Goal: Task Accomplishment & Management: Use online tool/utility

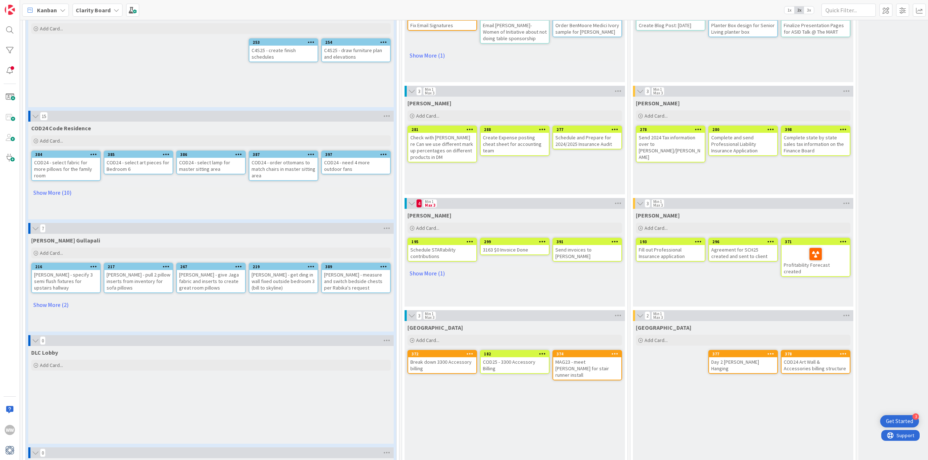
scroll to position [399, 0]
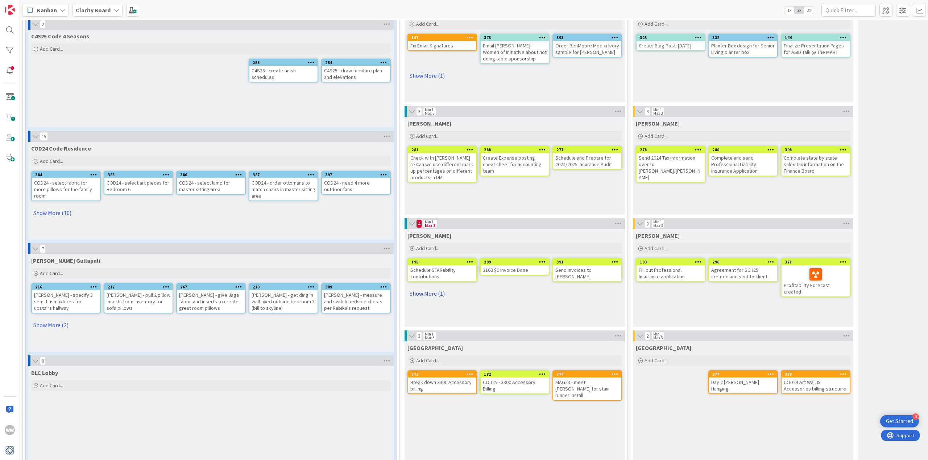
click at [432, 295] on link "Show More (1)" at bounding box center [514, 294] width 214 height 12
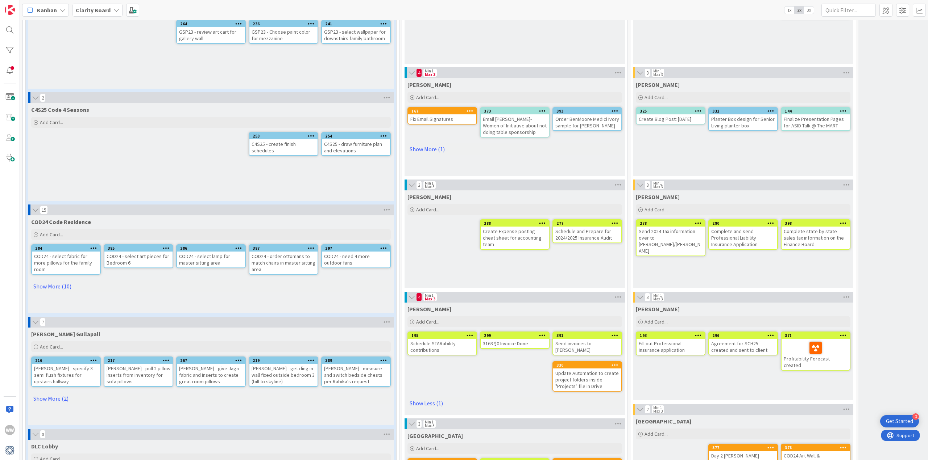
scroll to position [326, 0]
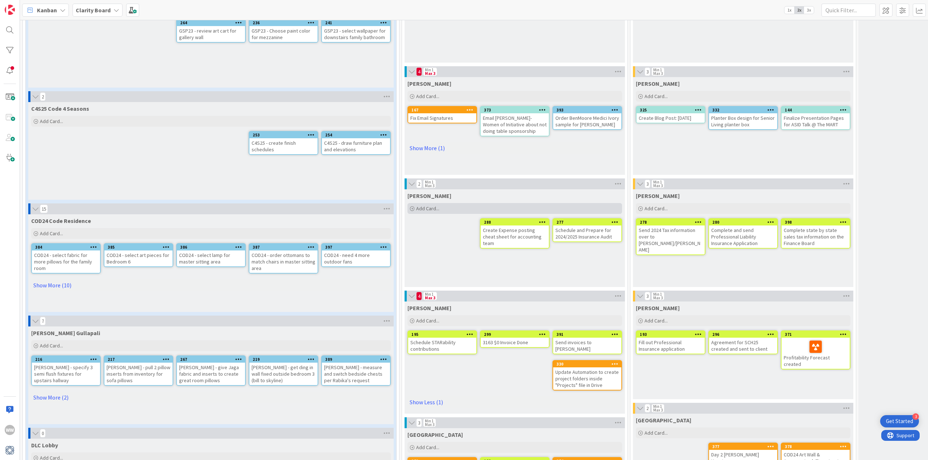
click at [429, 208] on span "Add Card..." at bounding box center [427, 208] width 23 height 7
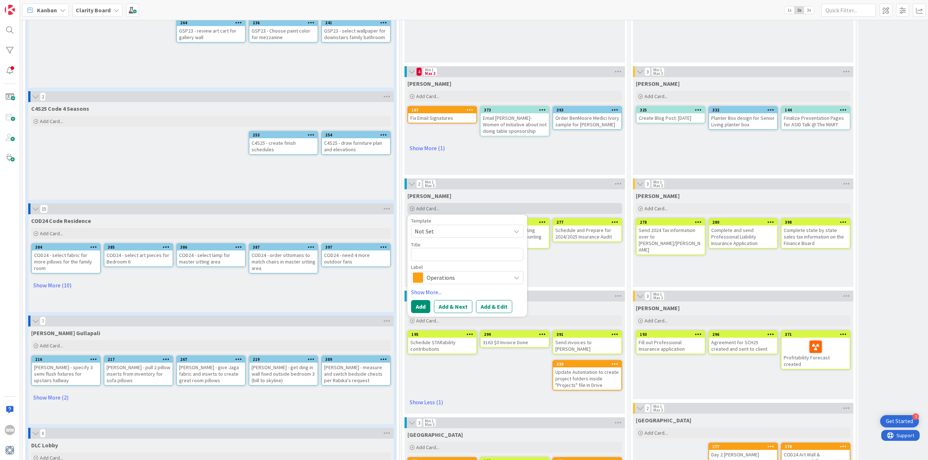
type textarea "x"
type textarea "R"
type textarea "x"
type textarea "Re"
type textarea "x"
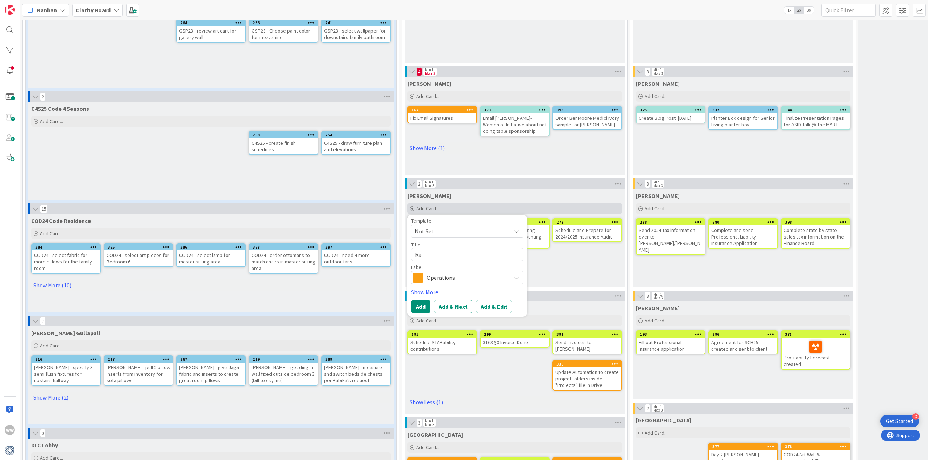
type textarea "Rev"
type textarea "x"
type textarea "Revi"
type textarea "x"
type textarea "Revie"
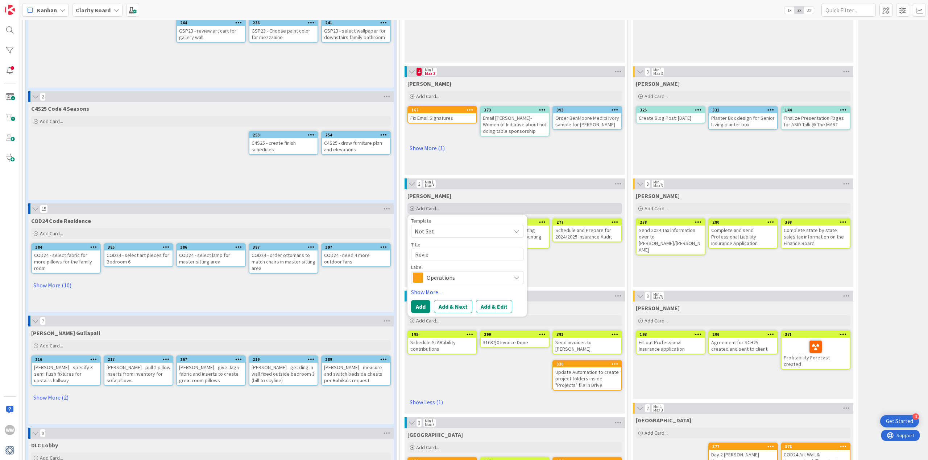
type textarea "x"
type textarea "Review"
type textarea "x"
type textarea "Review"
type textarea "x"
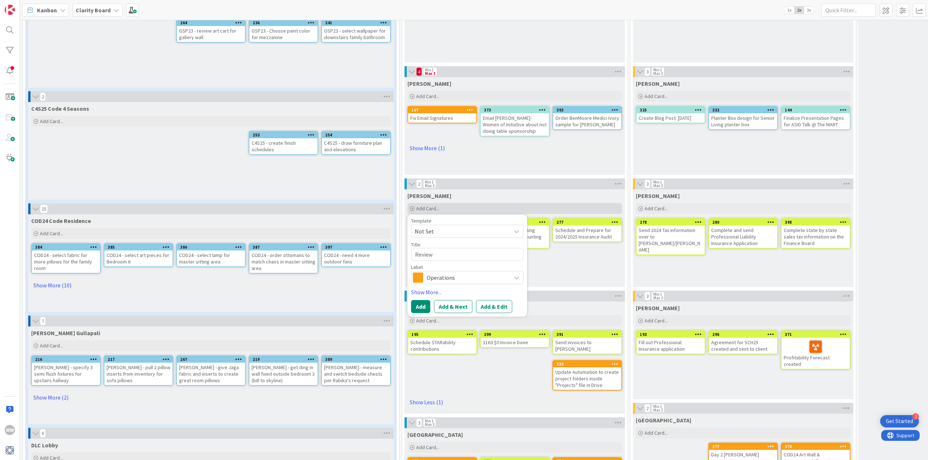
type textarea "Review 2"
type textarea "x"
type textarea "Review 20"
type textarea "x"
type textarea "Review 202"
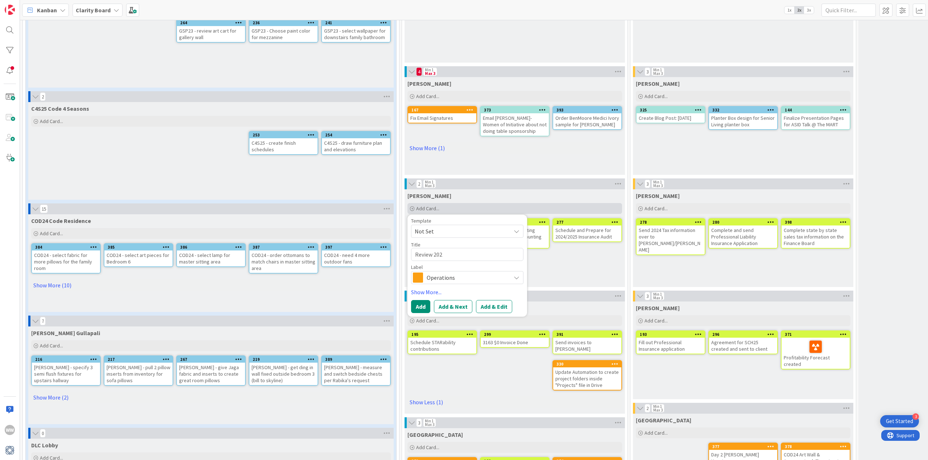
type textarea "x"
type textarea "Review 2025"
type textarea "x"
type textarea "Review 2025"
type textarea "x"
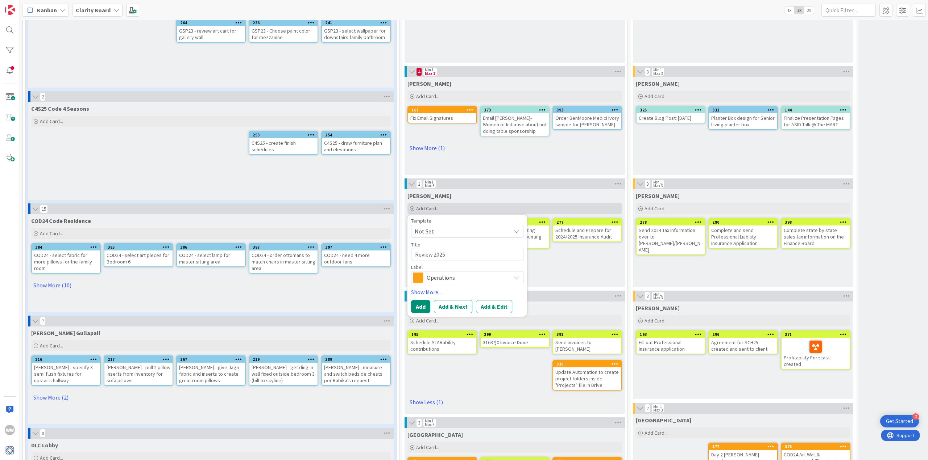
type textarea "Review 2025 Y"
type textarea "x"
type textarea "Review 2025 YT"
type textarea "x"
type textarea "Review 2025 YTD"
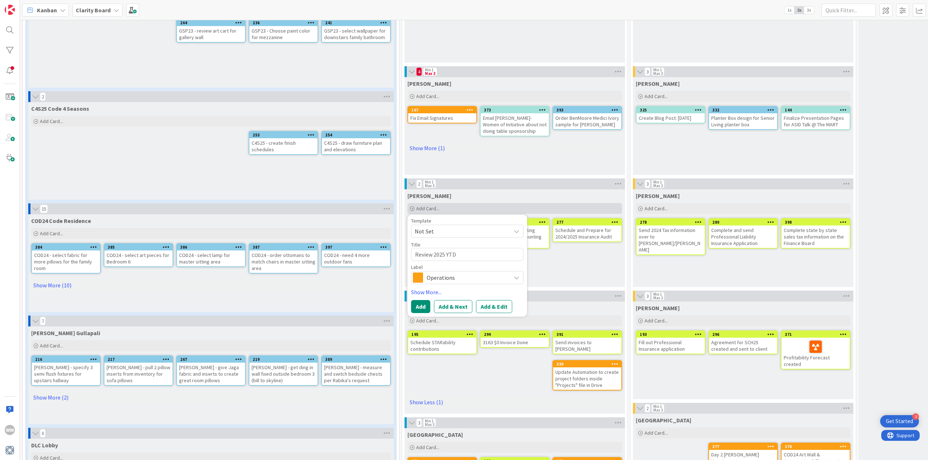
type textarea "x"
type textarea "Review 2025 YTD"
type textarea "x"
type textarea "Review 2025 YTD p"
type textarea "x"
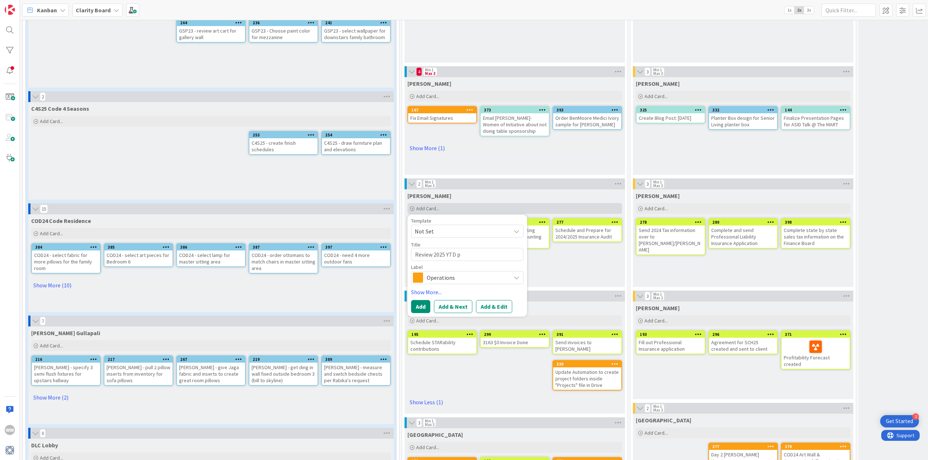
type textarea "Review 2025 YTD po"
type textarea "x"
type textarea "Review 2025 YTD pos"
type textarea "x"
type textarea "Review 2025 YTD post"
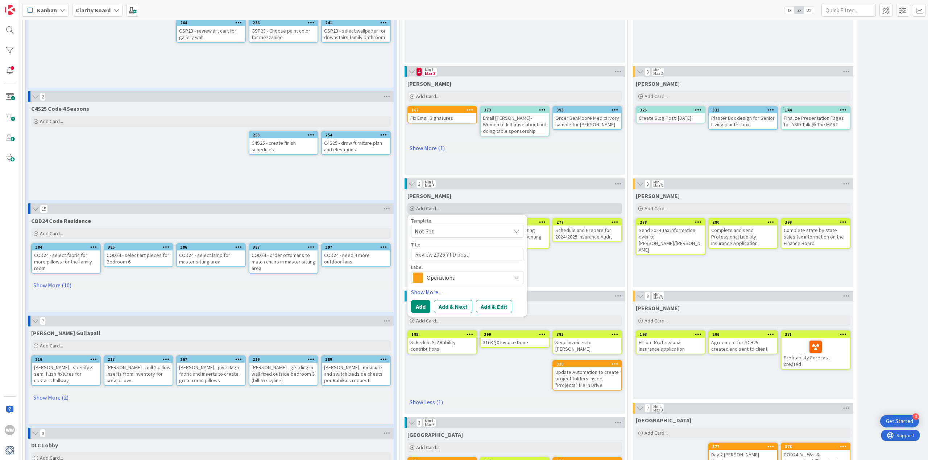
type textarea "x"
type textarea "Review 2025 YTD posti"
type textarea "x"
type textarea "Review 2025 YTD postin"
type textarea "x"
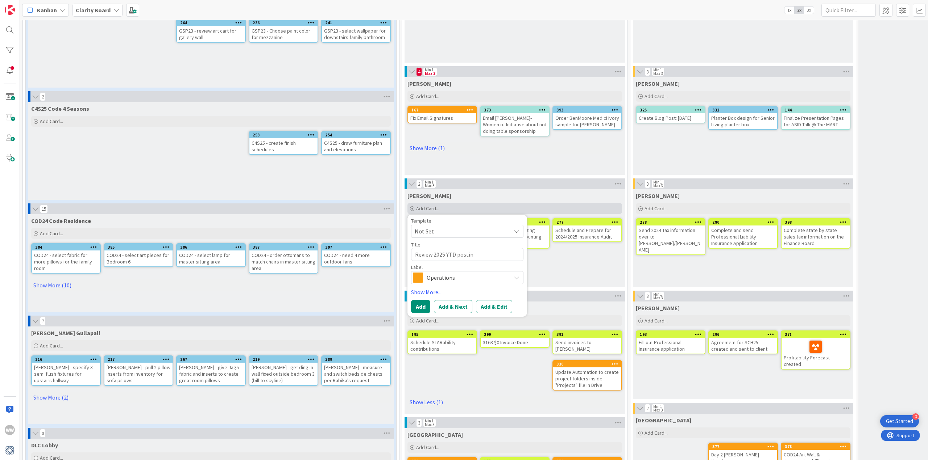
type textarea "Review 2025 YTD posting"
type textarea "x"
type textarea "Review 2025 YTD postings"
type textarea "x"
type textarea "Review 2025 YTD postings"
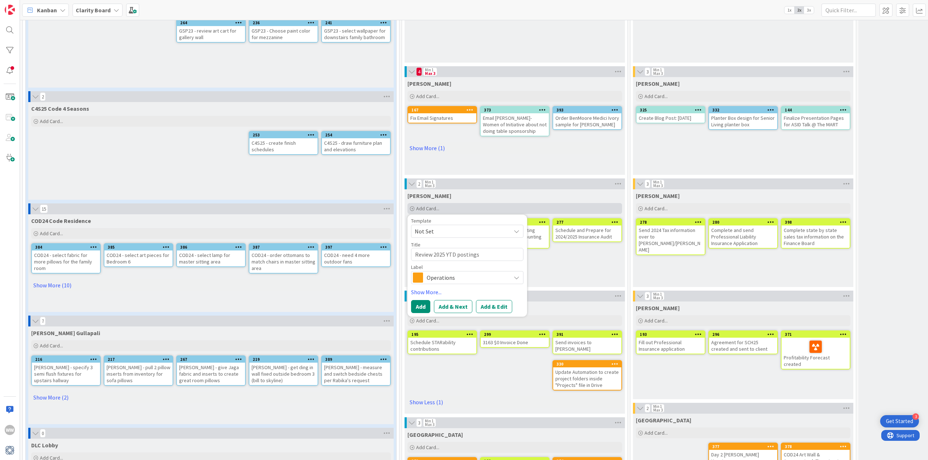
type textarea "x"
type textarea "Review 2025 YTD postings t"
type textarea "x"
type textarea "Review 2025 YTD postings th"
type textarea "x"
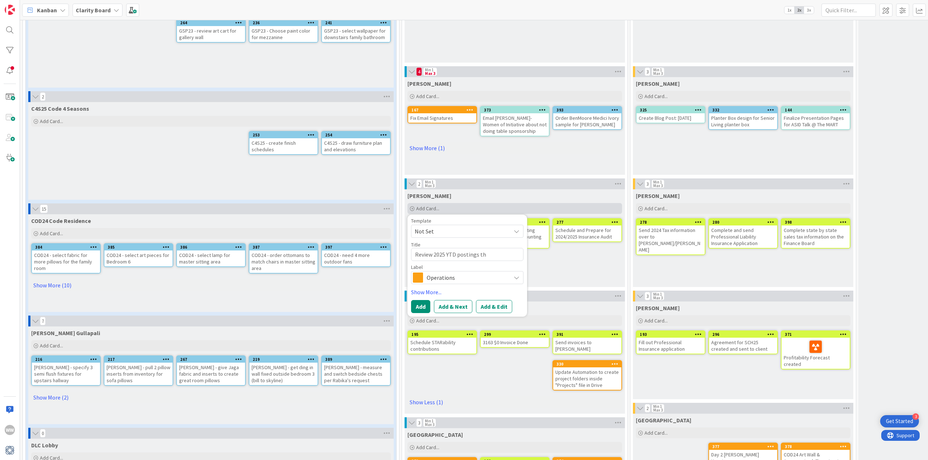
type textarea "Review 2025 YTD postings thr"
type textarea "x"
type textarea "Review 2025 YTD postings thro"
type textarea "x"
type textarea "Review 2025 YTD postings throu"
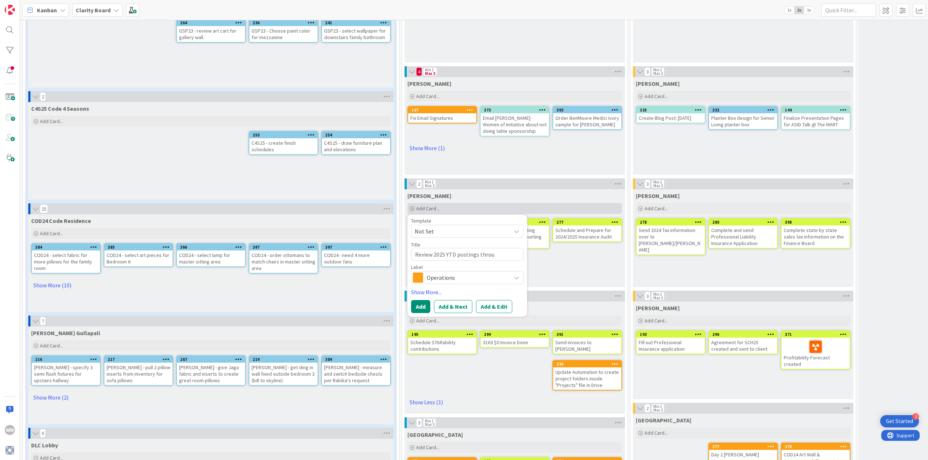
type textarea "x"
type textarea "Review 2025 YTD postings throug"
type textarea "x"
type textarea "Review 2025 YTD postings through"
type textarea "x"
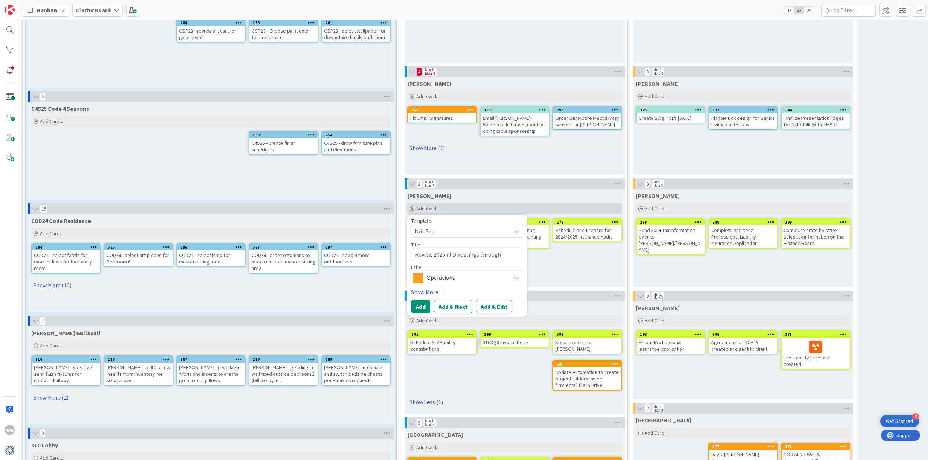
type textarea "Review 2025 YTD postings through"
type textarea "x"
type textarea "Review 2025 YTD postings through J"
type textarea "x"
type textarea "Review 2025 YTD postings through Ju"
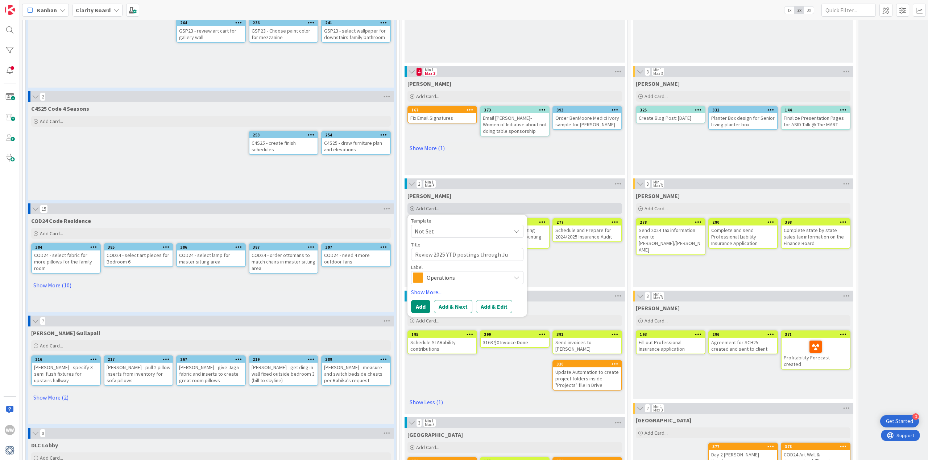
type textarea "x"
type textarea "Review 2025 YTD postings through [DATE]"
type textarea "x"
type textarea "Review 2025 YTD postings through July"
type textarea "x"
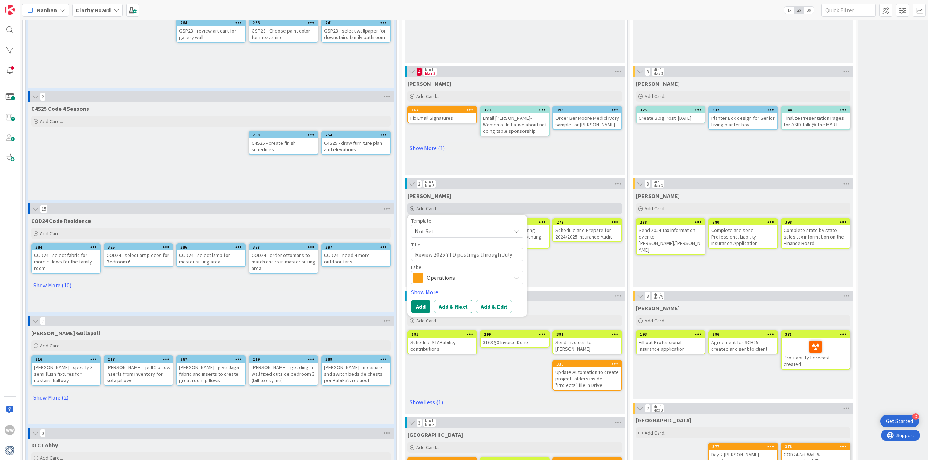
type textarea "Review 2025 YTD postings through July"
type textarea "x"
type textarea "Review 2025 YTD postings through July a"
type textarea "x"
type textarea "Review 2025 YTD postings through July an"
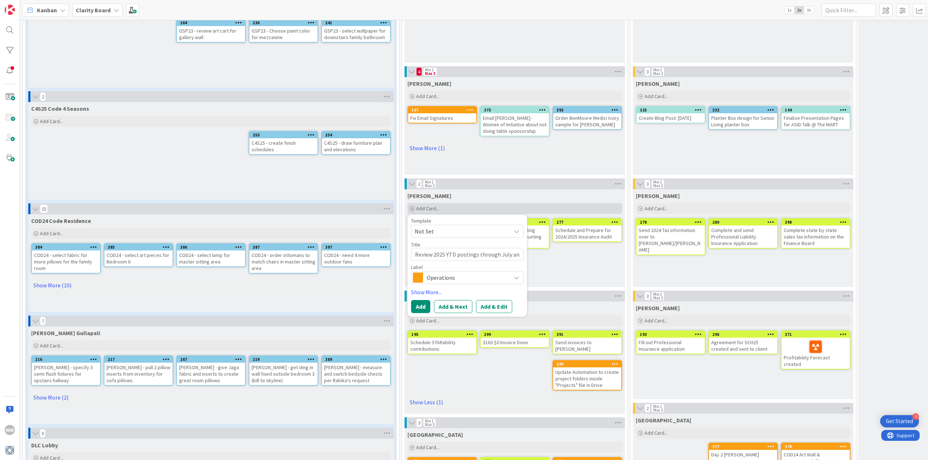
type textarea "x"
type textarea "Review 2025 YTD postings through July and"
type textarea "x"
type textarea "Review 2025 YTD postings through July and"
type textarea "x"
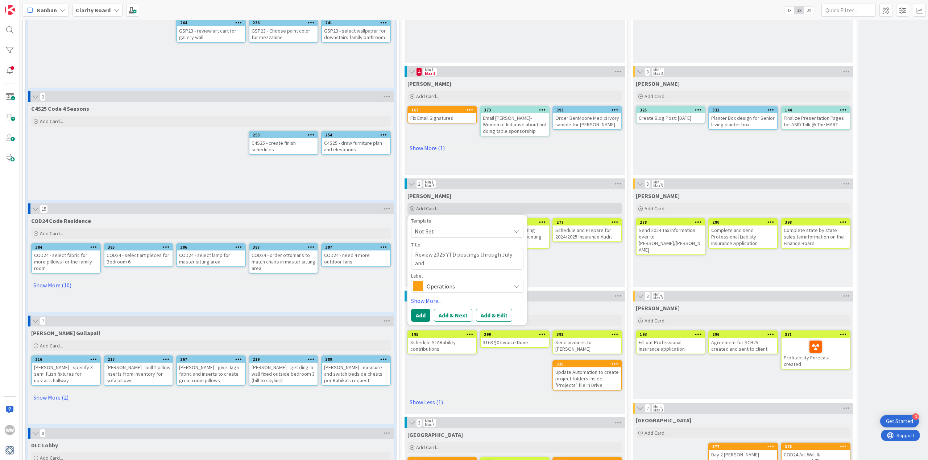
type textarea "Review 2025 YTD postings through July and c"
type textarea "x"
type textarea "Review 2025 YTD postings through July and co"
type textarea "x"
type textarea "Review 2025 YTD postings through July and cor"
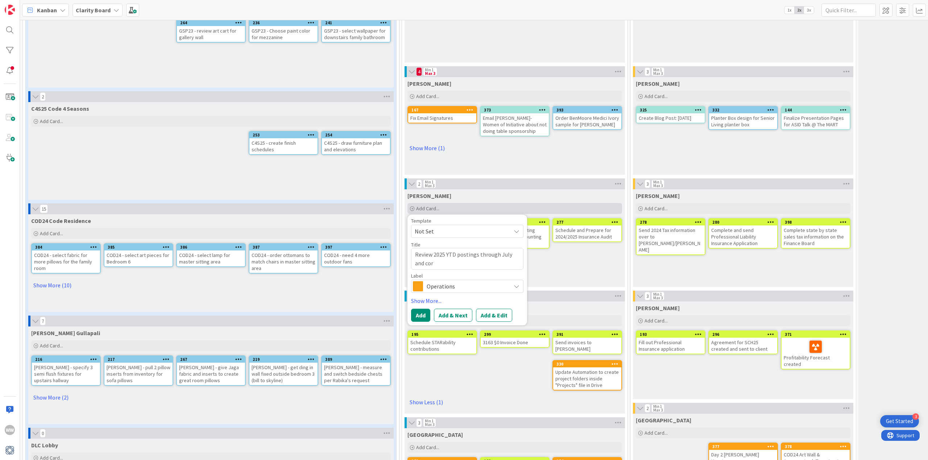
type textarea "x"
type textarea "Review 2025 YTD postings through July and corr"
type textarea "x"
type textarea "Review 2025 YTD postings through July and corre"
type textarea "x"
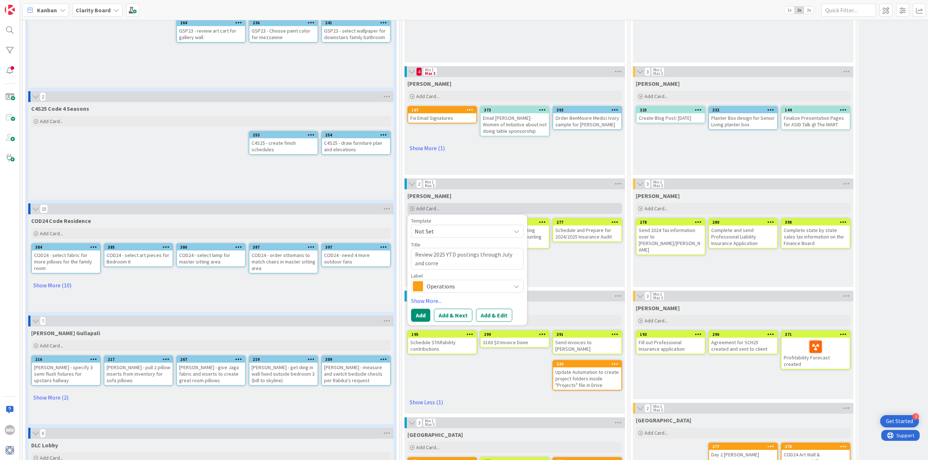
type textarea "Review 2025 YTD postings through July and correc"
type textarea "x"
type textarea "Review 2025 YTD postings through July and correct"
type textarea "x"
type textarea "Review 2025 YTD postings through July and correct"
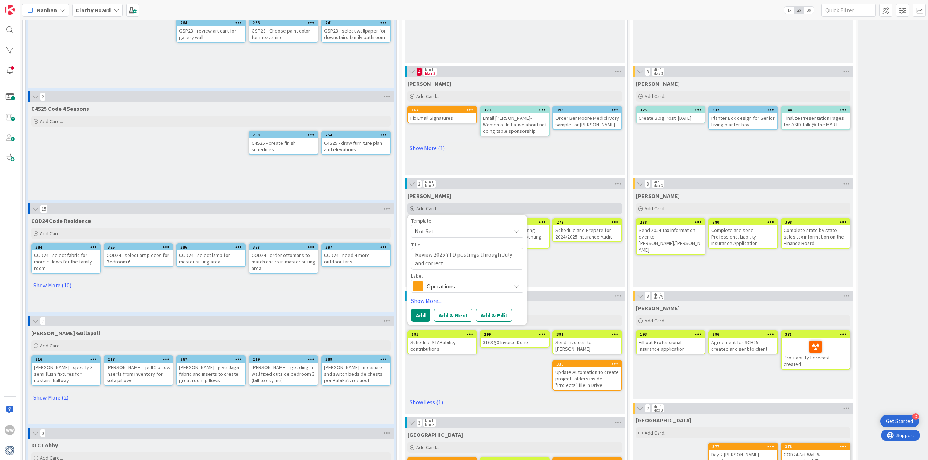
type textarea "x"
type textarea "Review 2025 YTD postings through July and correct a"
type textarea "x"
type textarea "Review 2025 YTD postings through July and correct an"
type textarea "x"
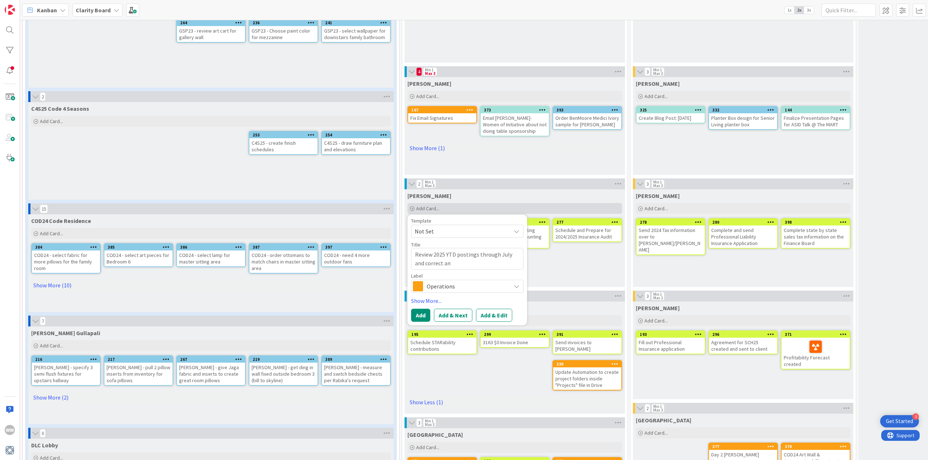
type textarea "Review 2025 YTD postings through July and correct any"
type textarea "x"
type textarea "Review 2025 YTD postings through July and correct any"
click at [478, 255] on textarea "Review 2025 YTD postings through July and correct any" at bounding box center [467, 258] width 112 height 21
type textarea "x"
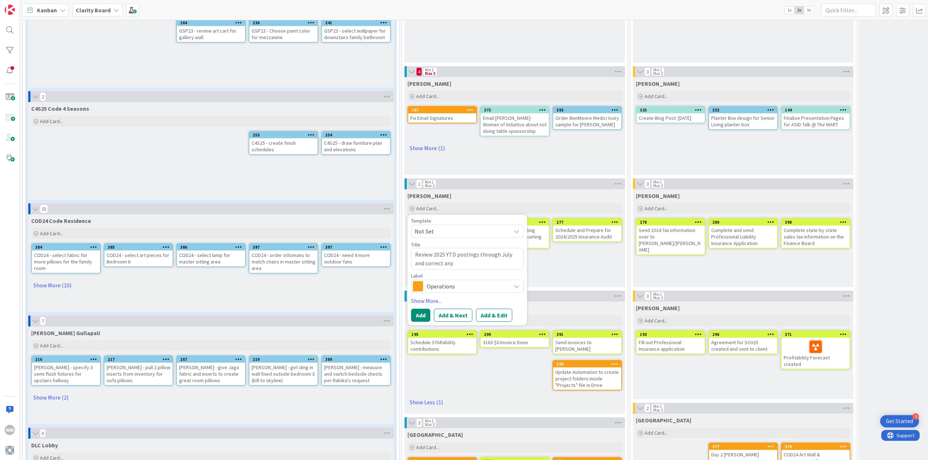
type textarea "Review 2025 YTD postingsthrough July and correct any"
type textarea "x"
type textarea "Review 2025 YTD postingthrough July and correct any"
type textarea "x"
type textarea "Review 2025 YTD postinthrough July and correct any"
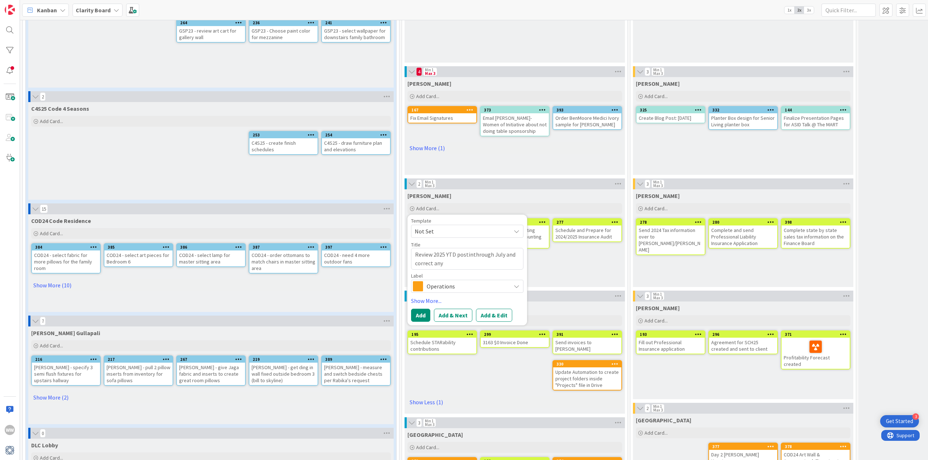
type textarea "x"
type textarea "Review 2025 YTD postithrough July and correct any"
type textarea "x"
type textarea "Review 2025 YTD postthrough July and correct any"
type textarea "x"
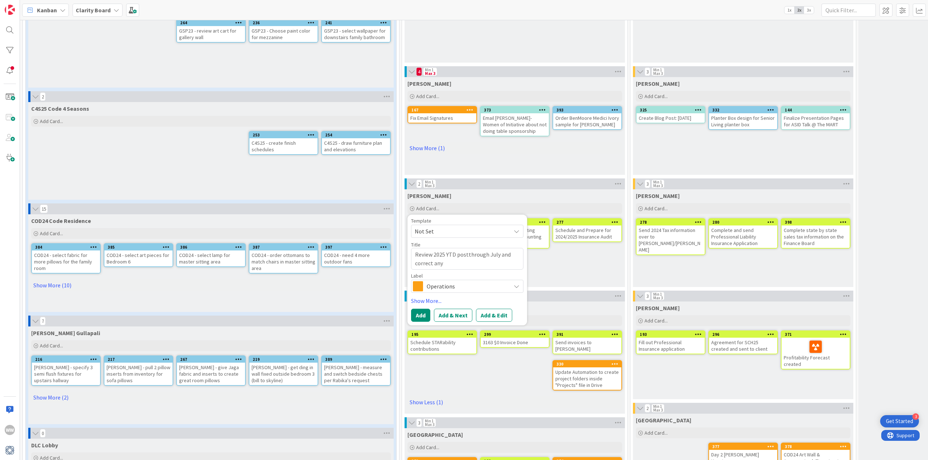
type textarea "Review 2025 YTD posthrough July and correct any"
type textarea "x"
type textarea "Review 2025 YTD pothrough July and correct any"
type textarea "x"
type textarea "Review 2025 YTD pthrough July and correct any"
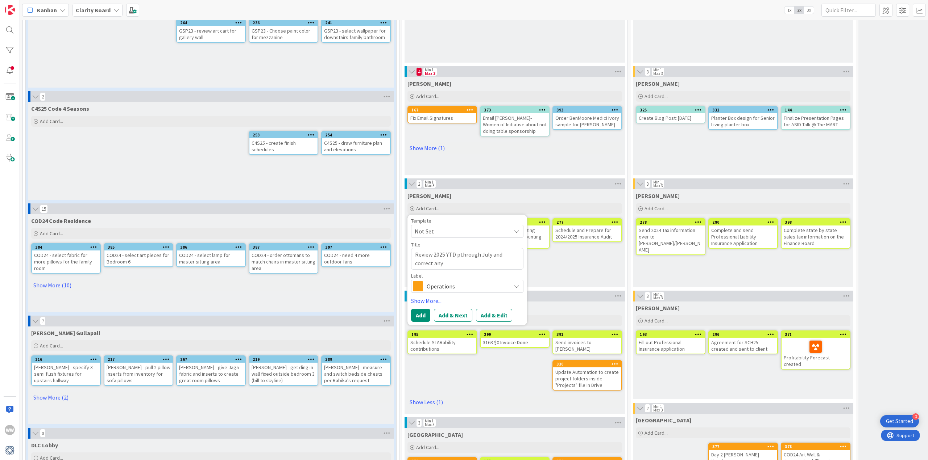
type textarea "x"
type textarea "Review 2025 YTD through July and correct any"
type textarea "x"
type textarea "Review 2025 YTD fthrough July and correct any"
type textarea "x"
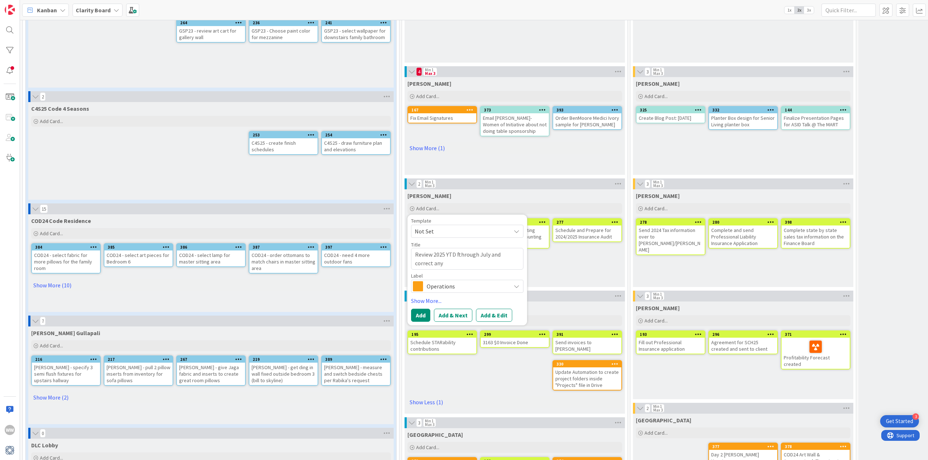
type textarea "Review 2025 YTD fithrough July and correct any"
type textarea "x"
type textarea "Review 2025 YTD finthrough July and correct any"
type textarea "x"
type textarea "Review 2025 YTD finathrough July and correct any"
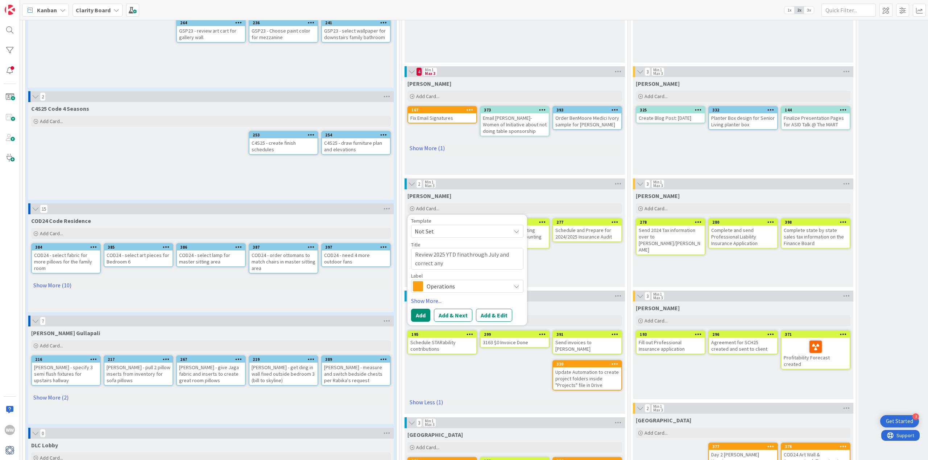
type textarea "x"
type textarea "Review 2025 YTD finanthrough July and correct any"
type textarea "x"
type textarea "Review 2025 YTD finanithrough July and correct any"
type textarea "x"
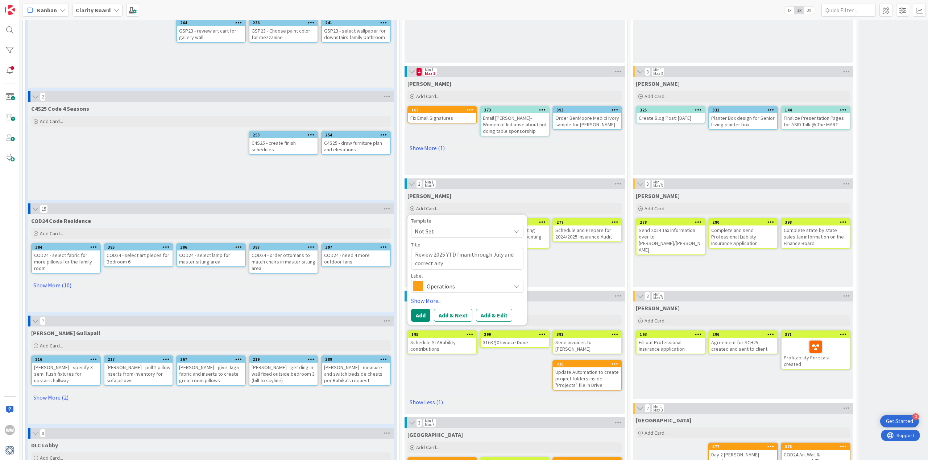
type textarea "Review 2025 YTD finanthrough July and correct any"
type textarea "x"
type textarea "Review 2025 YTD finathrough July and correct any"
type textarea "x"
type textarea "Review 2025 YTD finthrough July and correct any"
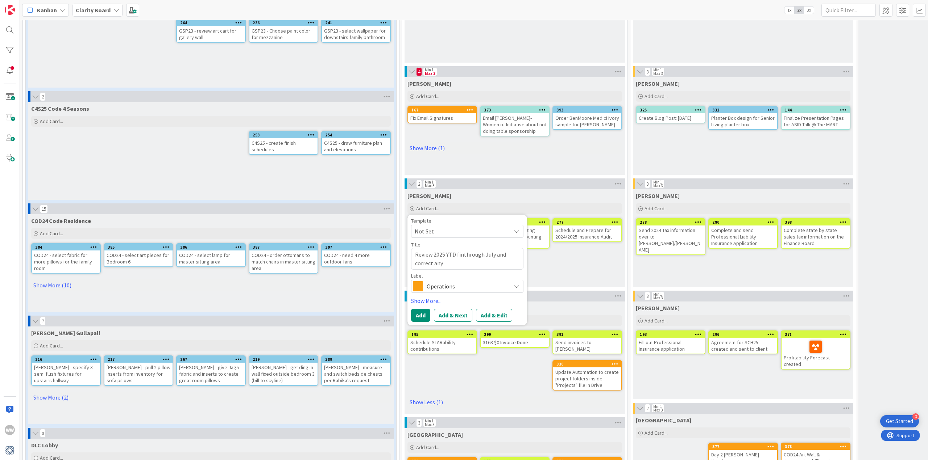
type textarea "x"
type textarea "Review 2025 YTD finathrough July and correct any"
type textarea "x"
type textarea "Review 2025 YTD finanthrough July and correct any"
type textarea "x"
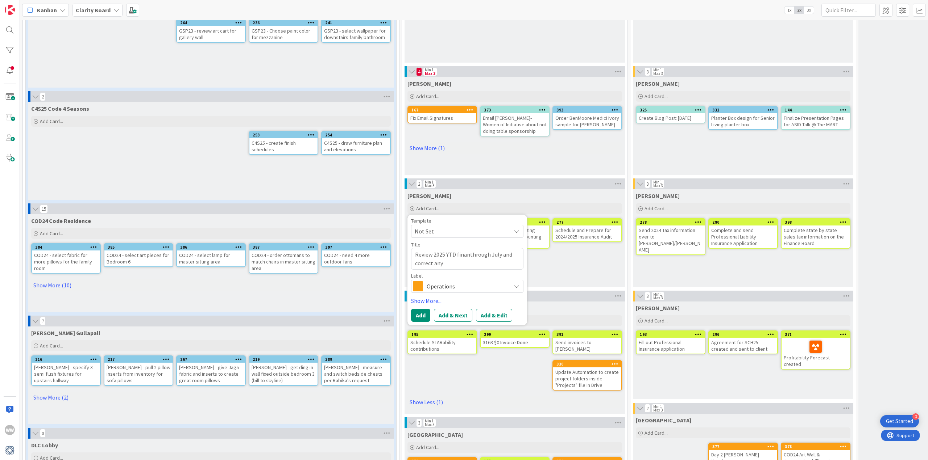
type textarea "Review 2025 YTD financthrough July and correct any"
type textarea "x"
type textarea "Review 2025 YTD financithrough July and correct any"
type textarea "x"
type textarea "Review 2025 YTD financiathrough July and correct any"
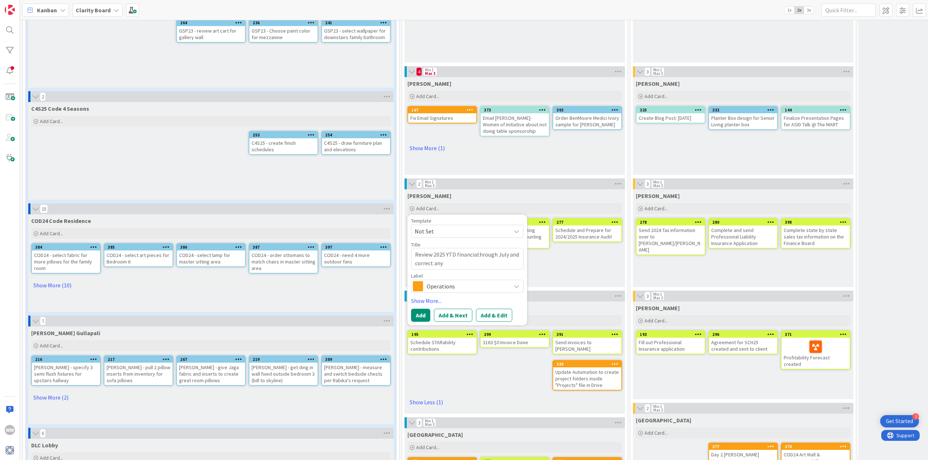
type textarea "x"
type textarea "Review 2025 YTD financialthrough July and correct any"
type textarea "x"
type textarea "Review 2025 YTD financial through July and correct any"
type textarea "x"
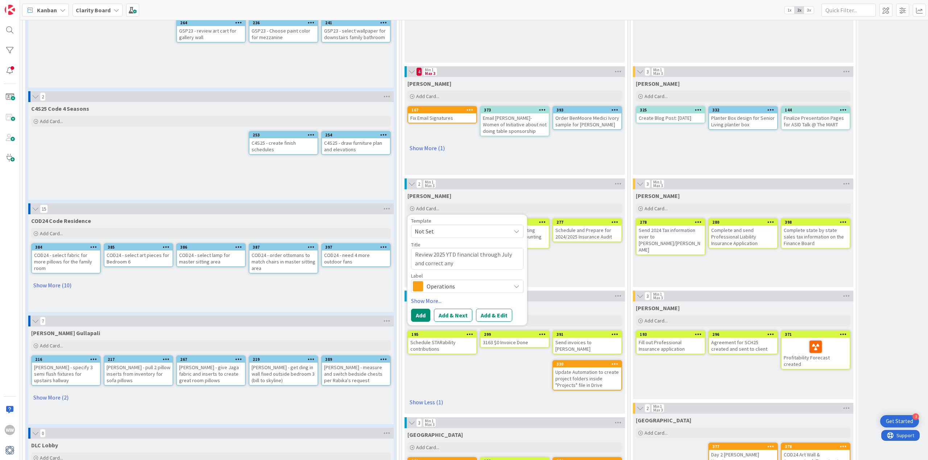
type textarea "Review 2025 YTD financial athrough July and correct any"
type textarea "x"
type textarea "Review 2025 YTD financial acthrough July and correct any"
type textarea "x"
type textarea "Review 2025 YTD financial actthrough July and correct any"
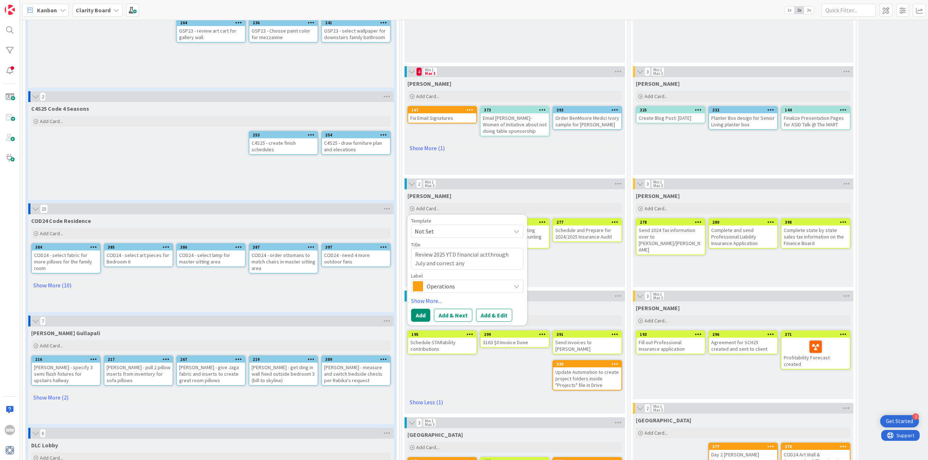
type textarea "x"
type textarea "Review 2025 YTD financial actithrough July and correct any"
type textarea "x"
type textarea "Review 2025 YTD financial activthrough July and correct any"
type textarea "x"
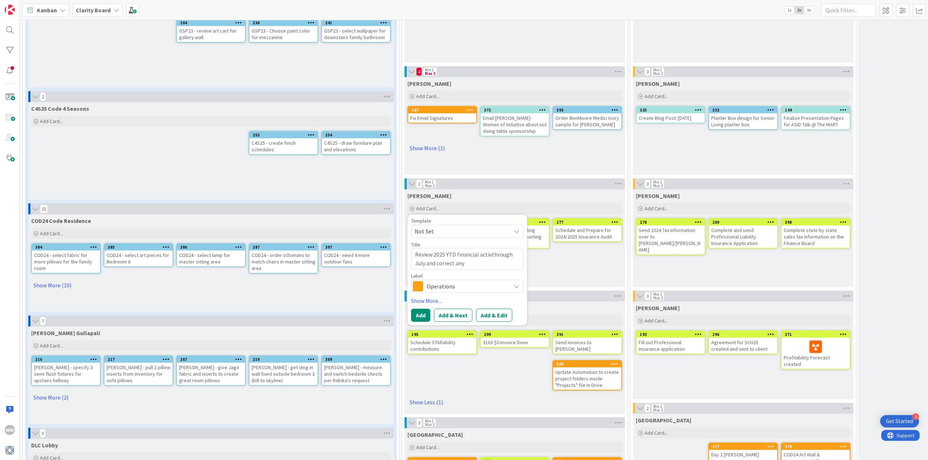
type textarea "Review 2025 YTD financial activithrough July and correct any"
type textarea "x"
type textarea "Review 2025 YTD financial activitthrough July and correct any"
type textarea "x"
type textarea "Review 2025 YTD financial activitythrough July and correct any"
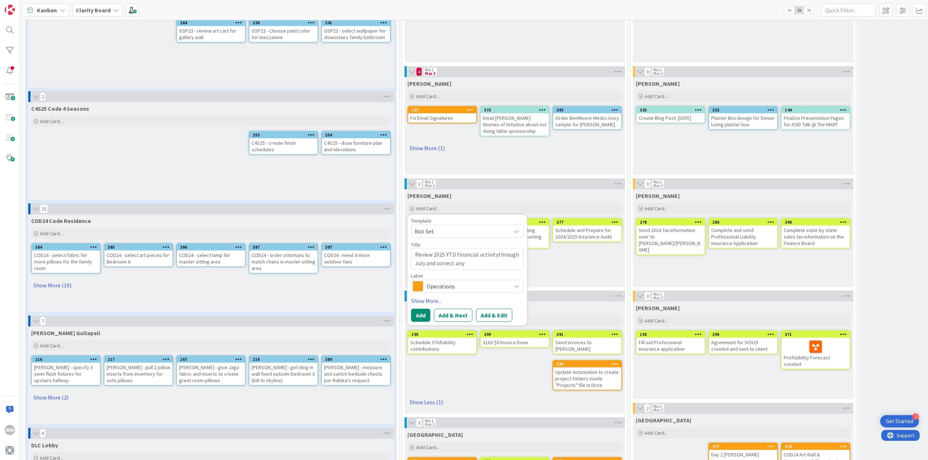
type textarea "x"
type textarea "Review 2025 YTD financial activity through July and correct any"
click at [470, 264] on textarea "Review 2025 YTD financial activity through July and correct any" at bounding box center [467, 258] width 112 height 21
type textarea "x"
type textarea "Review 2025 YTD financial activity through July and correct any p"
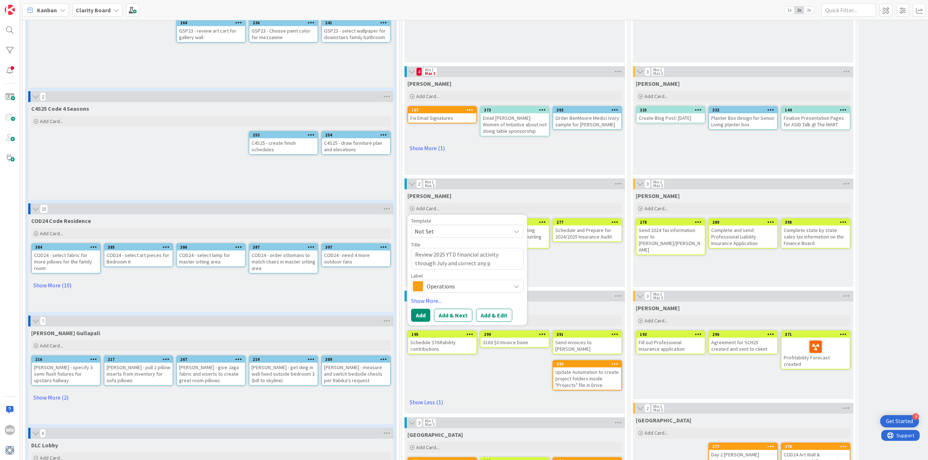
type textarea "x"
type textarea "Review 2025 YTD financial activity through July and correct any po"
type textarea "x"
type textarea "Review 2025 YTD financial activity through July and correct any pos"
type textarea "x"
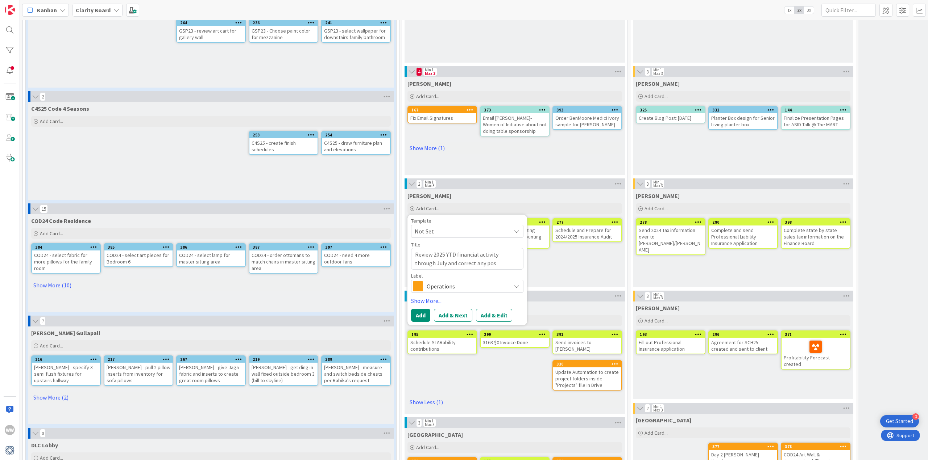
type textarea "Review 2025 YTD financial activity through July and correct any post"
type textarea "x"
type textarea "Review 2025 YTD financial activity through July and correct any posti"
type textarea "x"
type textarea "Review 2025 YTD financial activity through July and correct any postin"
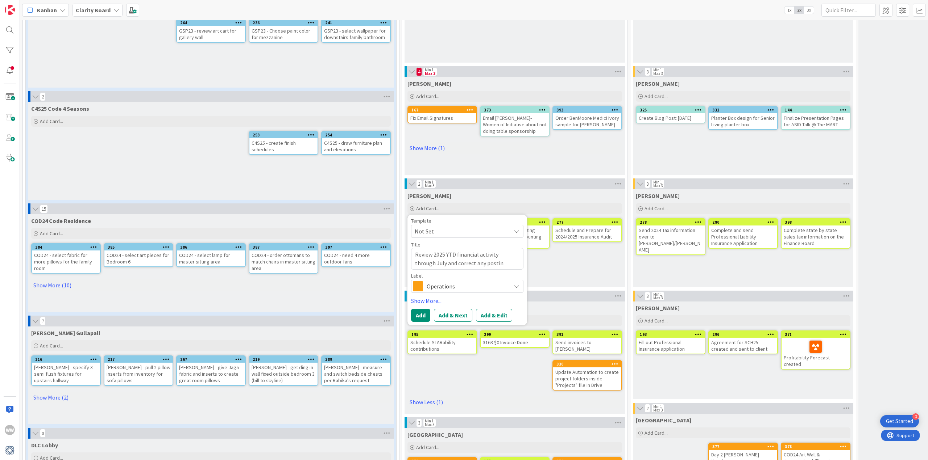
type textarea "x"
type textarea "Review 2025 YTD financial activity through July and correct any posting"
type textarea "x"
type textarea "Review 2025 YTD financial activity through July and correct any posting"
type textarea "x"
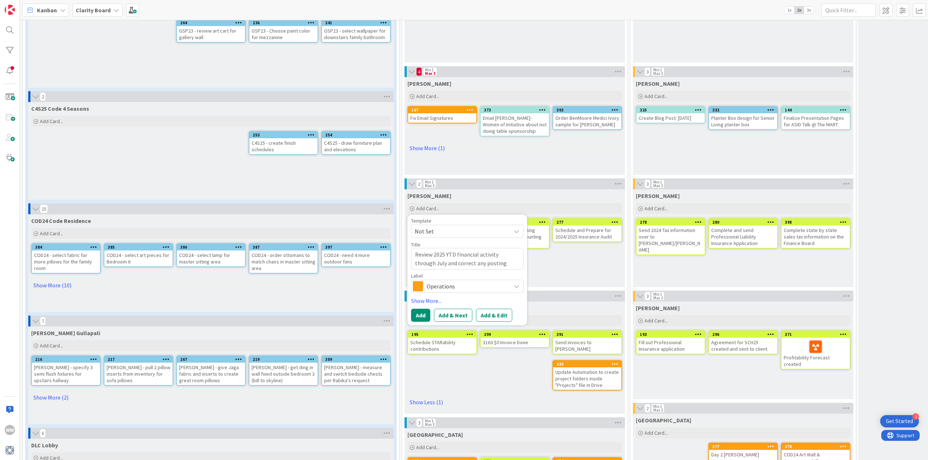
type textarea "Review 2025 YTD financial activity through July and correct any posting e"
type textarea "x"
type textarea "Review 2025 YTD financial activity through July and correct any posting er"
type textarea "x"
type textarea "Review 2025 YTD financial activity through July and correct any posting err"
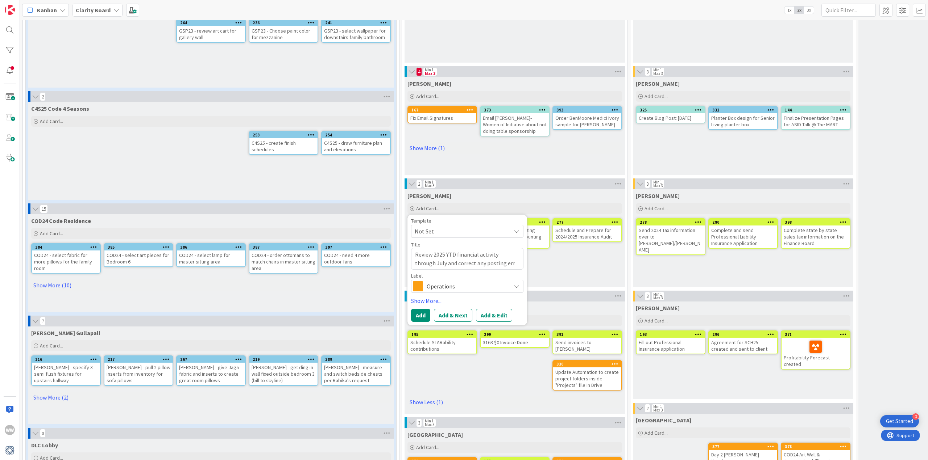
type textarea "x"
type textarea "Review 2025 YTD financial activity through July and correct any posting erro"
click at [515, 287] on icon at bounding box center [516, 287] width 6 height 6
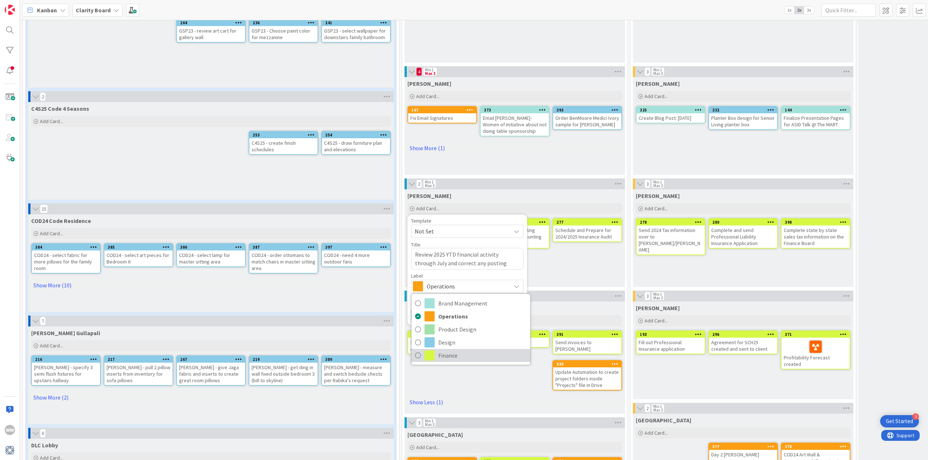
click at [455, 353] on span "Finance" at bounding box center [482, 355] width 88 height 11
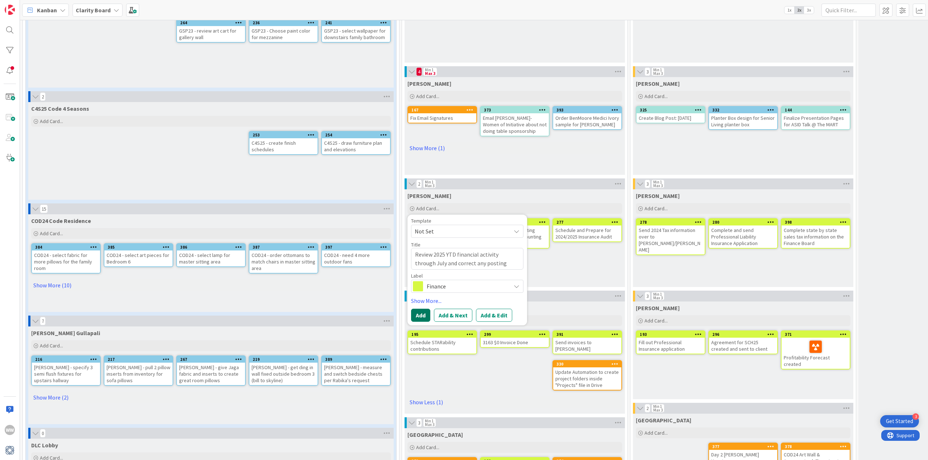
click at [416, 316] on button "Add" at bounding box center [420, 315] width 19 height 13
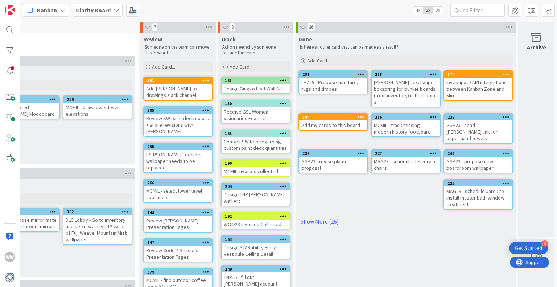
scroll to position [0, 723]
drag, startPoint x: 354, startPoint y: 280, endPoint x: 338, endPoint y: 283, distance: 15.8
click at [338, 283] on div "150 Choices Capture upcoming work as it comes to mind and put it here - don't w…" at bounding box center [288, 153] width 537 height 267
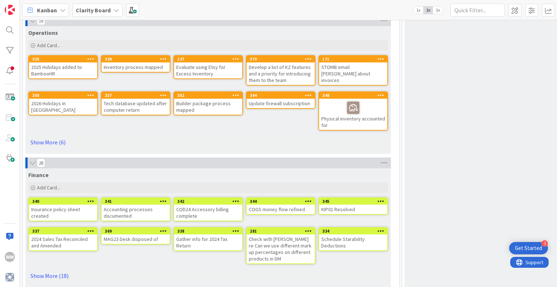
scroll to position [2225, 0]
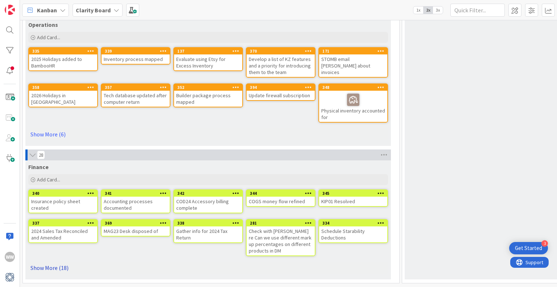
click at [55, 262] on link "Show More (18)" at bounding box center [207, 268] width 359 height 12
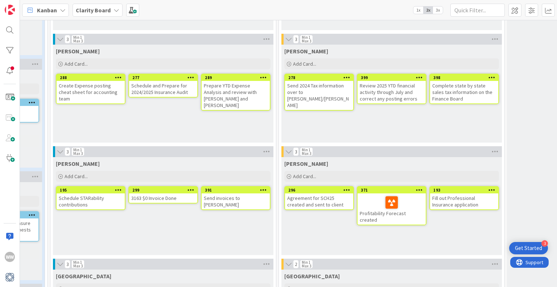
scroll to position [471, 351]
